Goal: Task Accomplishment & Management: Manage account settings

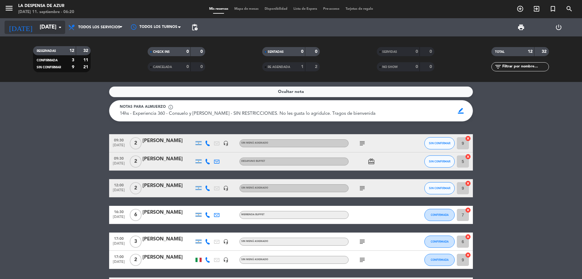
click at [49, 21] on div "[DATE] [DATE] arrow_drop_down" at bounding box center [35, 27] width 61 height 13
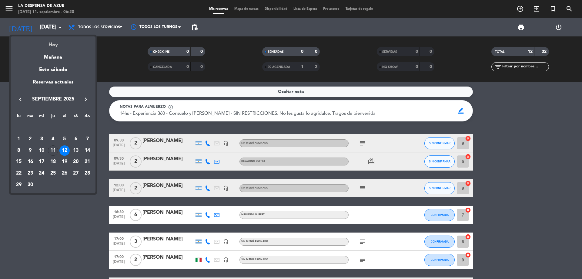
click at [52, 45] on div "Hoy" at bounding box center [53, 42] width 85 height 12
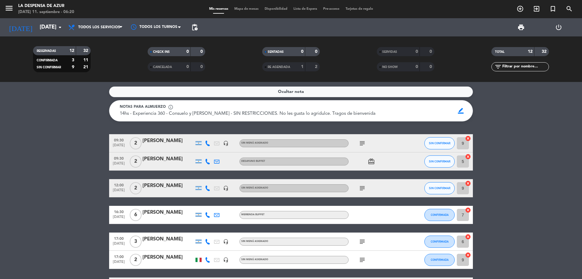
type input "[DEMOGRAPHIC_DATA][DATE]"
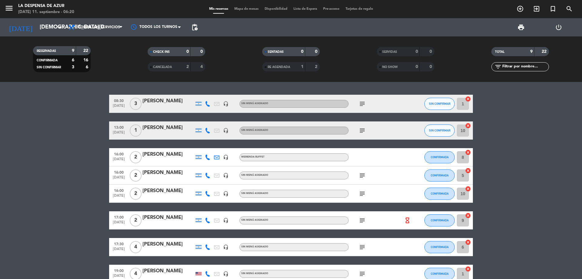
click at [155, 96] on div "08:30 [DATE] 3 [PERSON_NAME] headset_mic Sin menú asignado subject SIN CONFIRMA…" at bounding box center [291, 104] width 364 height 18
click at [158, 99] on div "[PERSON_NAME]" at bounding box center [168, 101] width 52 height 8
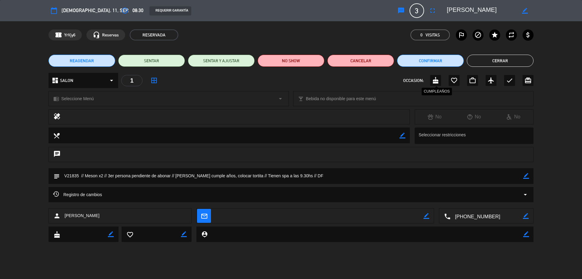
click at [437, 79] on icon "cake" at bounding box center [435, 80] width 7 height 7
click at [528, 172] on div "border_color" at bounding box center [526, 176] width 6 height 16
click at [171, 174] on textarea at bounding box center [292, 175] width 464 height 15
click at [527, 179] on div "border_color" at bounding box center [526, 176] width 6 height 16
click at [526, 176] on icon "border_color" at bounding box center [526, 176] width 6 height 6
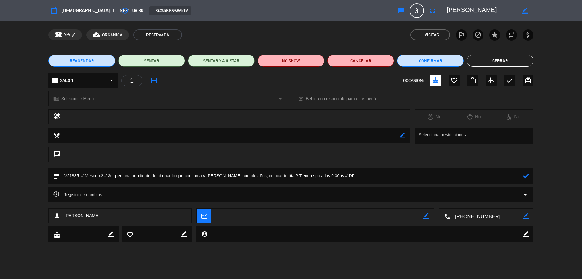
type textarea "V21835 // Meson x2 // 3er persona pendiente de abonar lo que consuma // [PERSON…"
click at [527, 175] on icon at bounding box center [526, 176] width 6 height 6
drag, startPoint x: 492, startPoint y: 61, endPoint x: 435, endPoint y: 5, distance: 80.0
click at [492, 61] on button "Cerrar" at bounding box center [500, 61] width 67 height 12
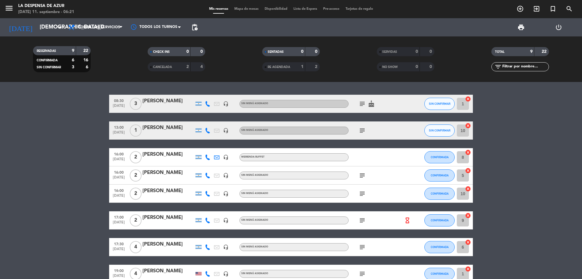
click at [179, 127] on div "[PERSON_NAME]" at bounding box center [168, 128] width 52 height 8
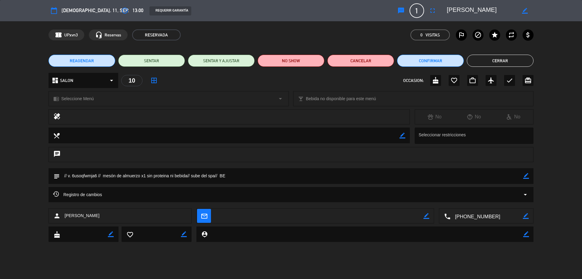
drag, startPoint x: 491, startPoint y: 58, endPoint x: 408, endPoint y: 9, distance: 96.6
click at [491, 58] on button "Cerrar" at bounding box center [500, 61] width 67 height 12
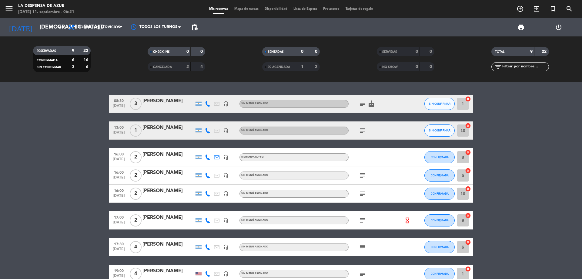
scroll to position [30, 0]
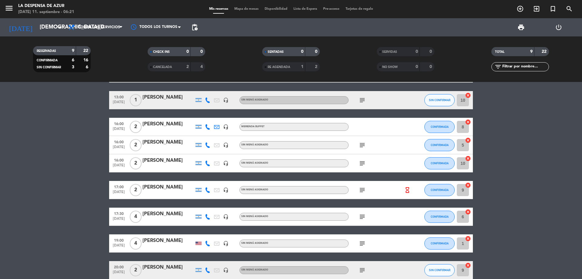
click at [166, 140] on div "[PERSON_NAME]" at bounding box center [168, 142] width 52 height 8
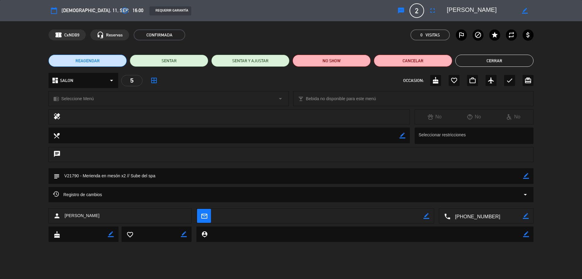
drag, startPoint x: 479, startPoint y: 62, endPoint x: 392, endPoint y: 9, distance: 101.6
click at [479, 61] on button "Cerrar" at bounding box center [494, 61] width 78 height 12
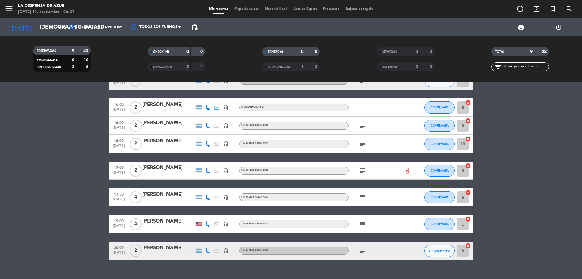
scroll to position [61, 0]
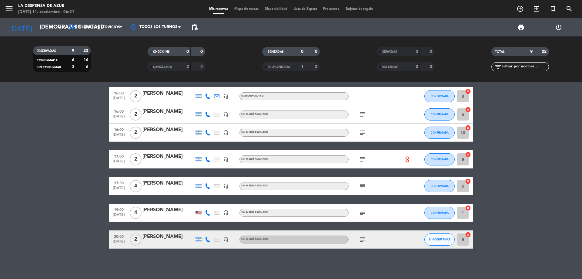
click at [156, 184] on div "[PERSON_NAME]" at bounding box center [168, 183] width 52 height 8
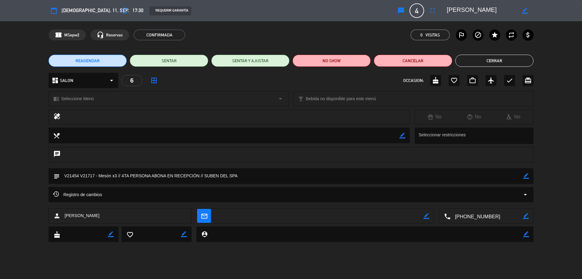
click at [527, 175] on icon "border_color" at bounding box center [526, 176] width 6 height 6
click at [117, 175] on textarea at bounding box center [292, 175] width 464 height 15
click at [98, 176] on textarea at bounding box center [292, 175] width 464 height 15
click at [144, 177] on textarea at bounding box center [292, 175] width 464 height 15
click at [143, 177] on textarea at bounding box center [292, 175] width 464 height 15
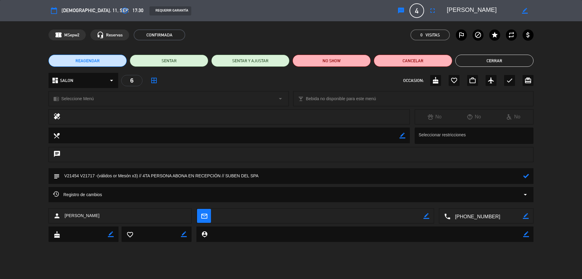
click at [226, 175] on textarea at bounding box center [292, 175] width 464 height 15
type textarea "V21454 V21717 -(válidos or Mesón x3) // 4TA PERSONA ABONA EN RECEPCIÓN // RESER…"
click at [525, 178] on icon at bounding box center [526, 176] width 6 height 6
click at [507, 61] on button "Cerrar" at bounding box center [494, 61] width 78 height 12
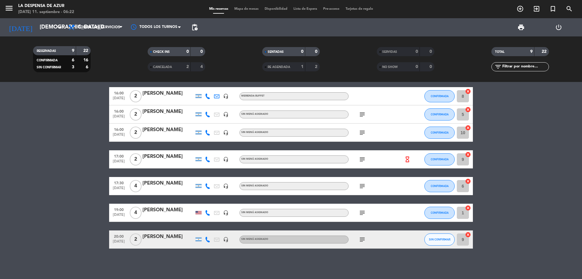
click at [160, 154] on div "[PERSON_NAME]" at bounding box center [168, 156] width 52 height 8
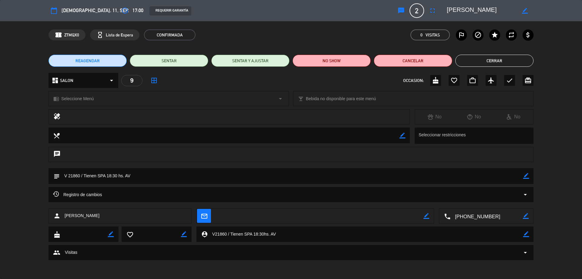
click at [529, 174] on div "subject border_color" at bounding box center [291, 176] width 485 height 16
click at [526, 176] on icon "border_color" at bounding box center [526, 176] width 6 height 6
click at [83, 177] on textarea at bounding box center [292, 175] width 464 height 15
drag, startPoint x: 178, startPoint y: 177, endPoint x: 168, endPoint y: 180, distance: 10.7
click at [168, 180] on textarea at bounding box center [292, 175] width 464 height 15
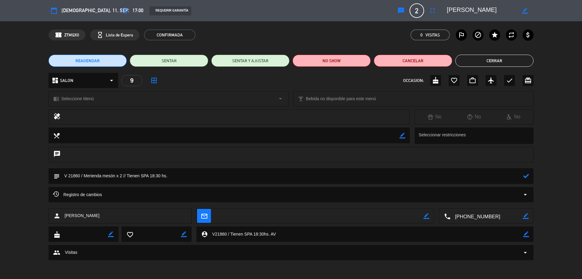
click at [528, 176] on icon at bounding box center [526, 176] width 6 height 6
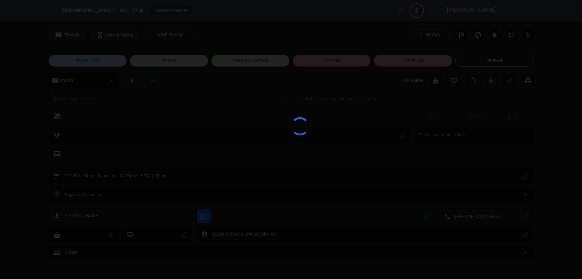
type textarea "V 21860 / Merienda mesón x 2 // Tienen SPA 18:30 hs."
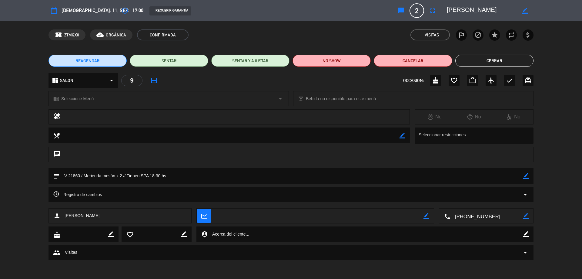
click at [508, 65] on button "Cerrar" at bounding box center [494, 61] width 78 height 12
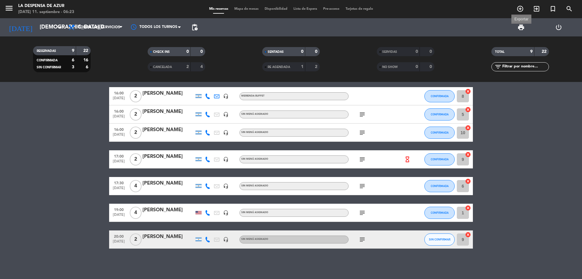
click at [520, 28] on span "print" at bounding box center [521, 27] width 7 height 7
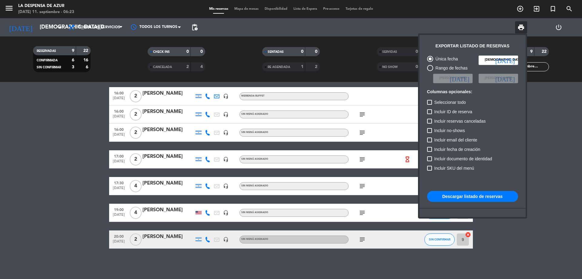
click at [488, 195] on button "Descargar listado de reservas" at bounding box center [472, 196] width 91 height 11
